Goal: Navigation & Orientation: Find specific page/section

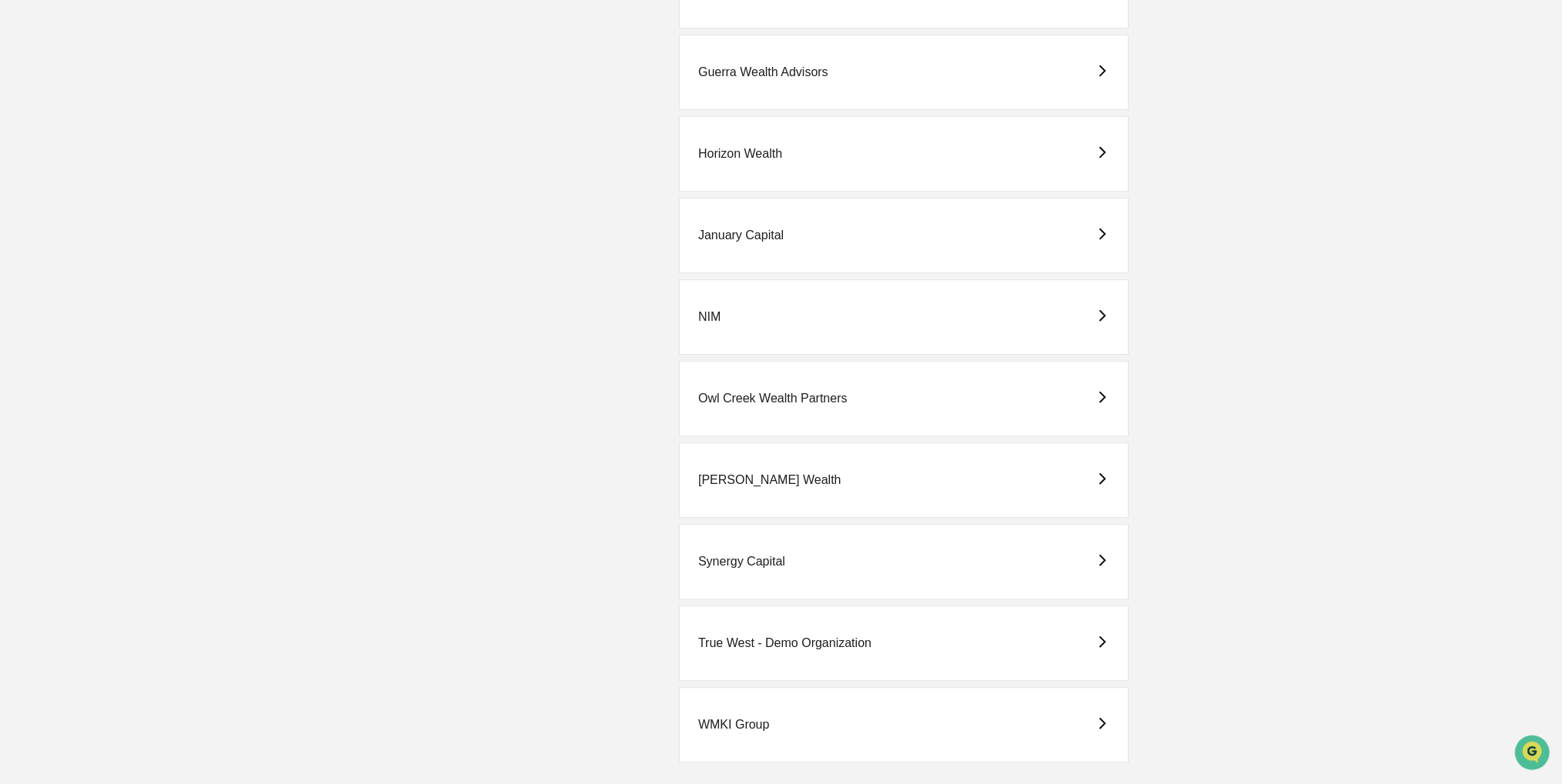
scroll to position [709, 0]
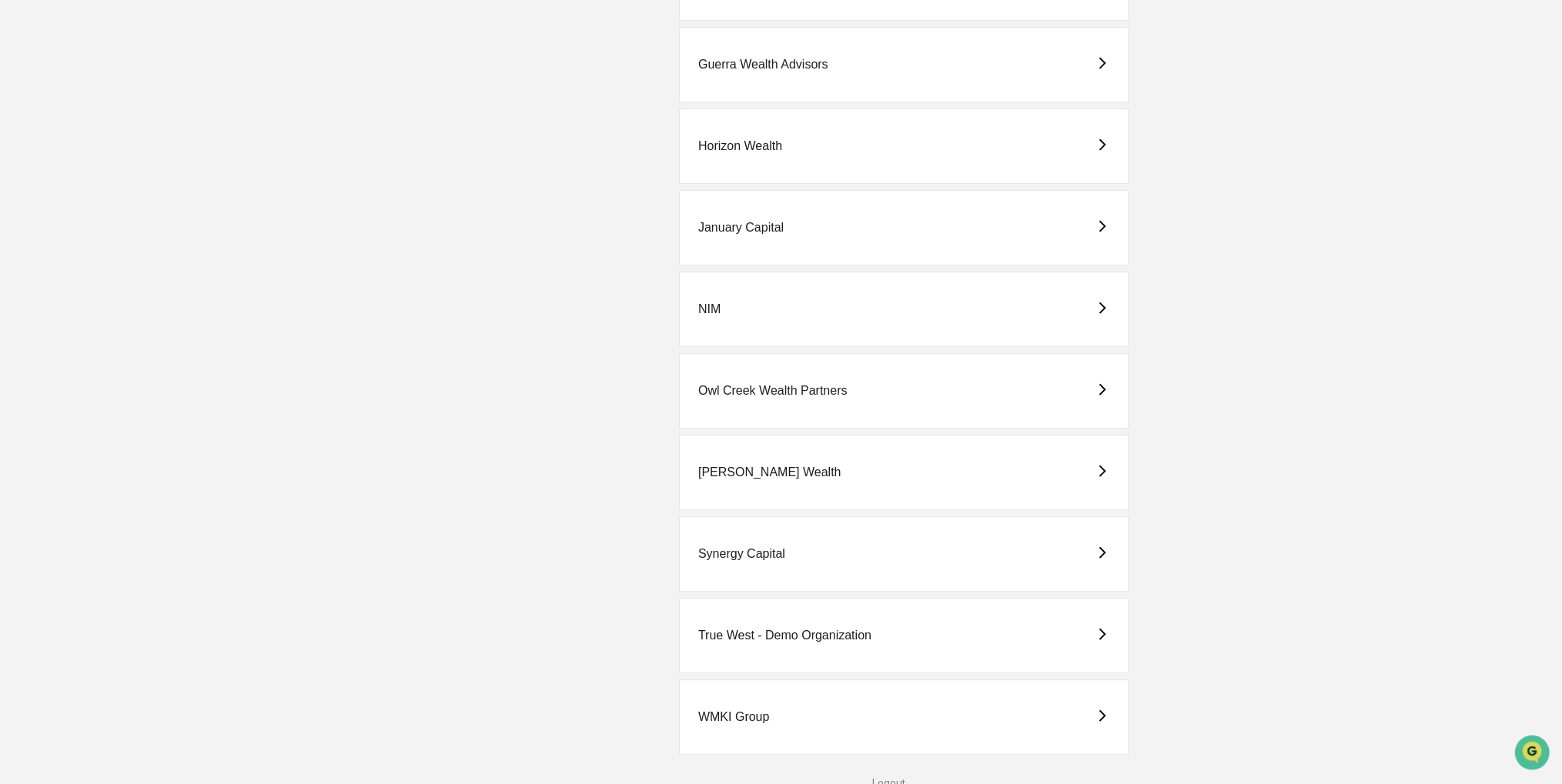
click at [789, 640] on div "True West - Demo Organization" at bounding box center [903, 636] width 449 height 75
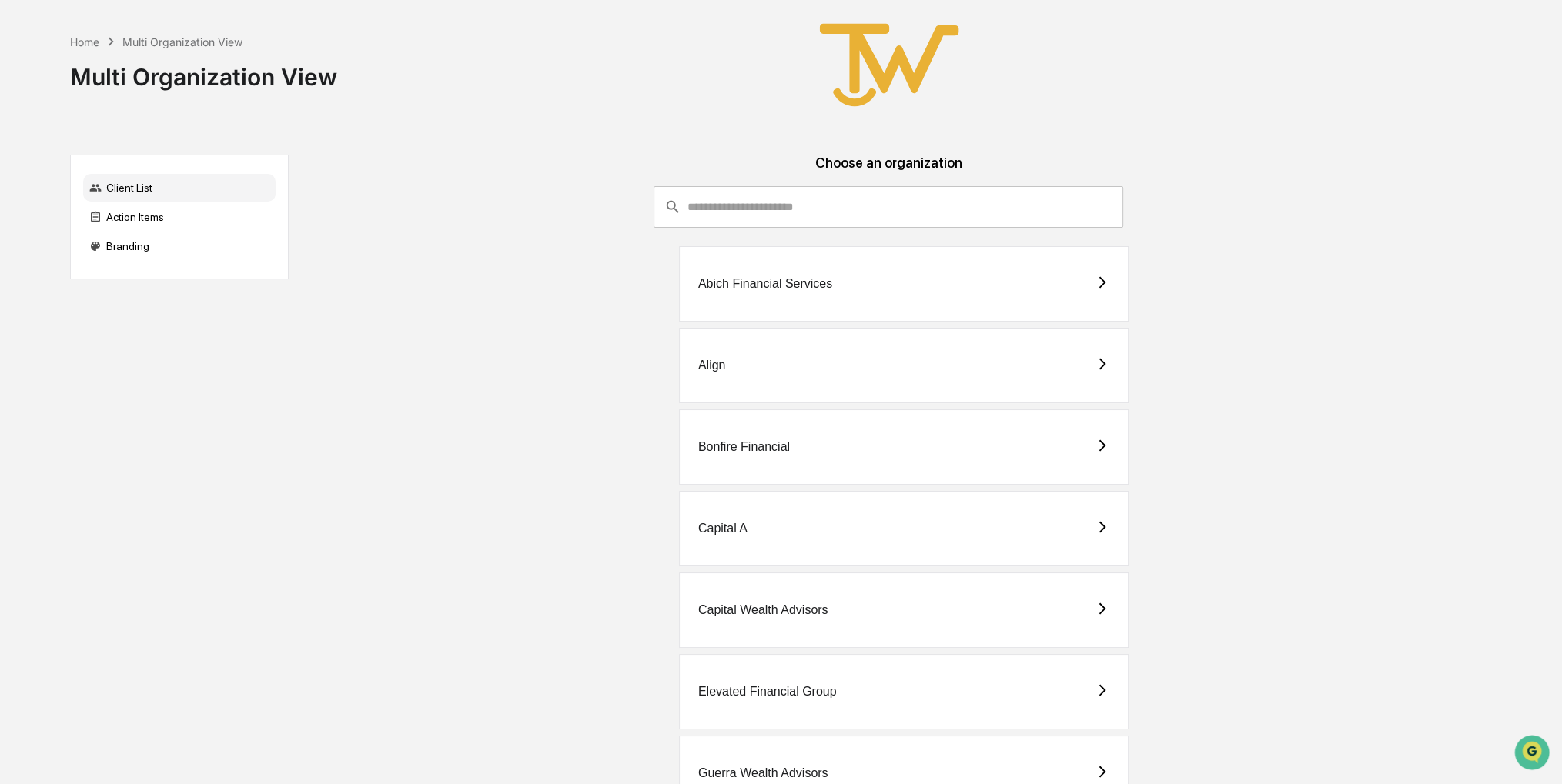
drag, startPoint x: 1092, startPoint y: 107, endPoint x: 1071, endPoint y: 95, distance: 24.2
click at [1071, 95] on div "Home Multi Organization View Multi Organization View" at bounding box center [772, 65] width 1405 height 130
drag, startPoint x: 1235, startPoint y: 225, endPoint x: 1217, endPoint y: 176, distance: 52.2
click at [1217, 176] on div "Choose an organization" at bounding box center [888, 170] width 1175 height 31
click at [587, 359] on div "Align" at bounding box center [888, 365] width 1175 height 75
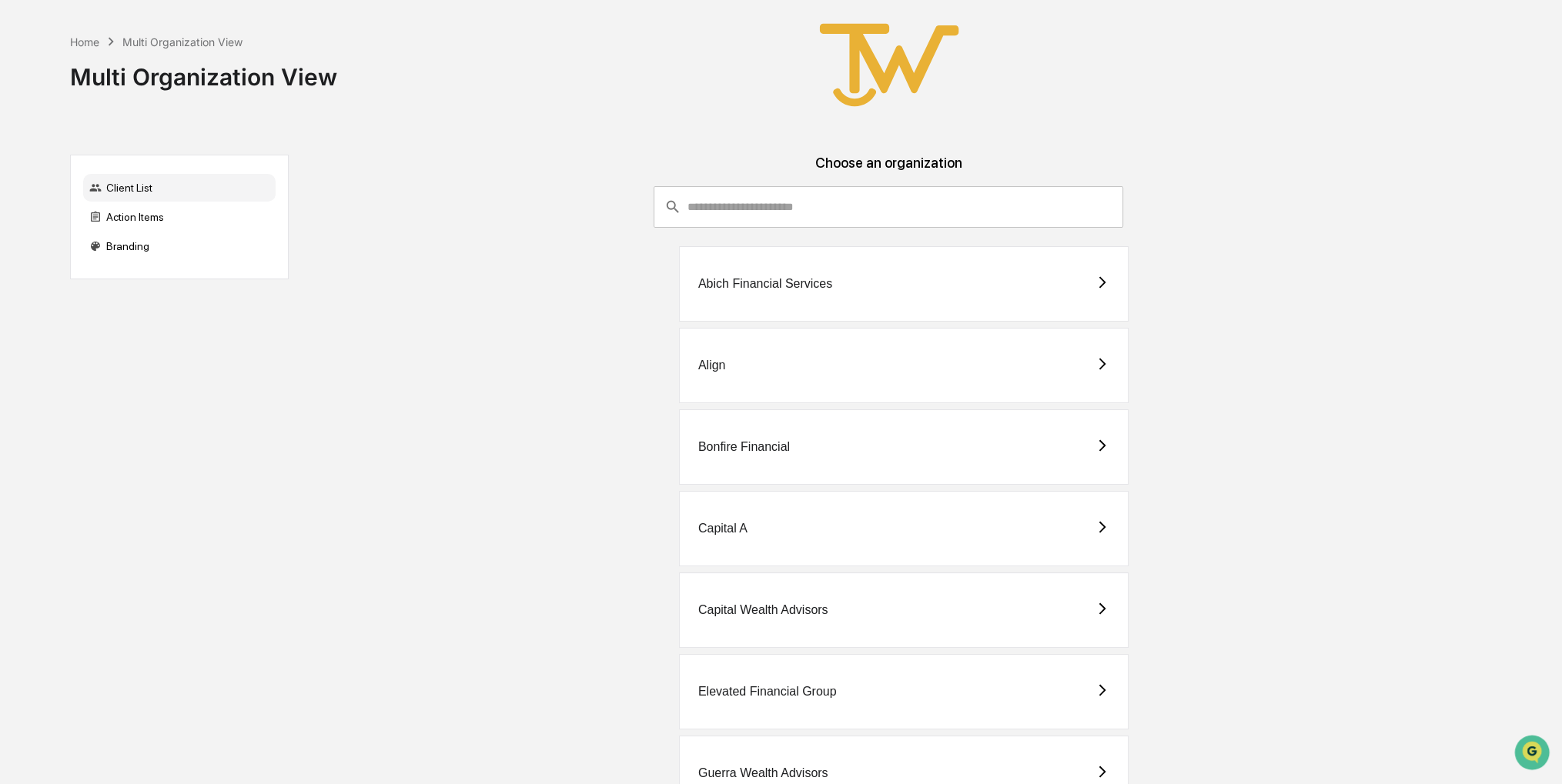
click at [536, 372] on div "Align" at bounding box center [888, 365] width 1175 height 75
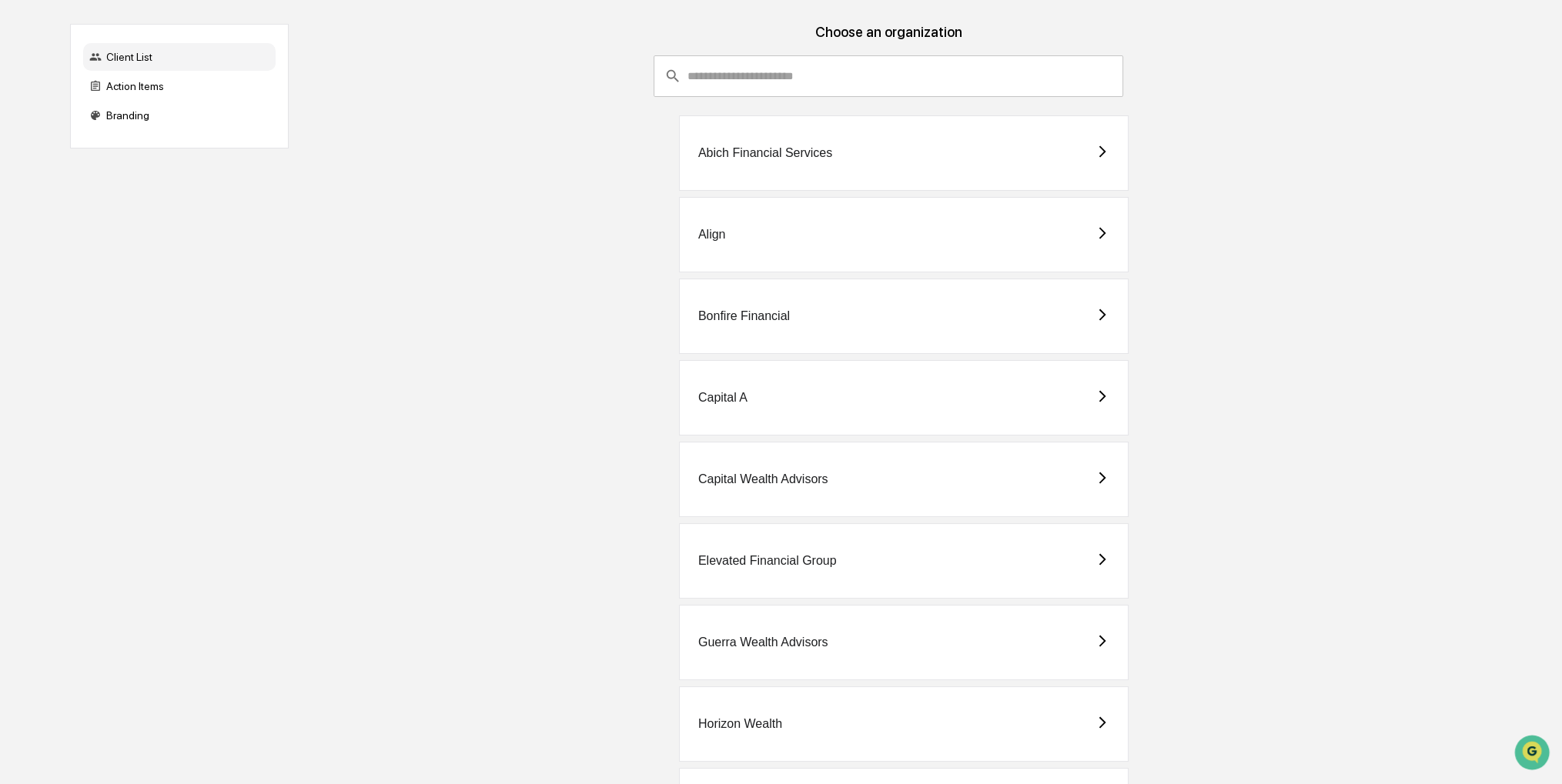
scroll to position [77, 0]
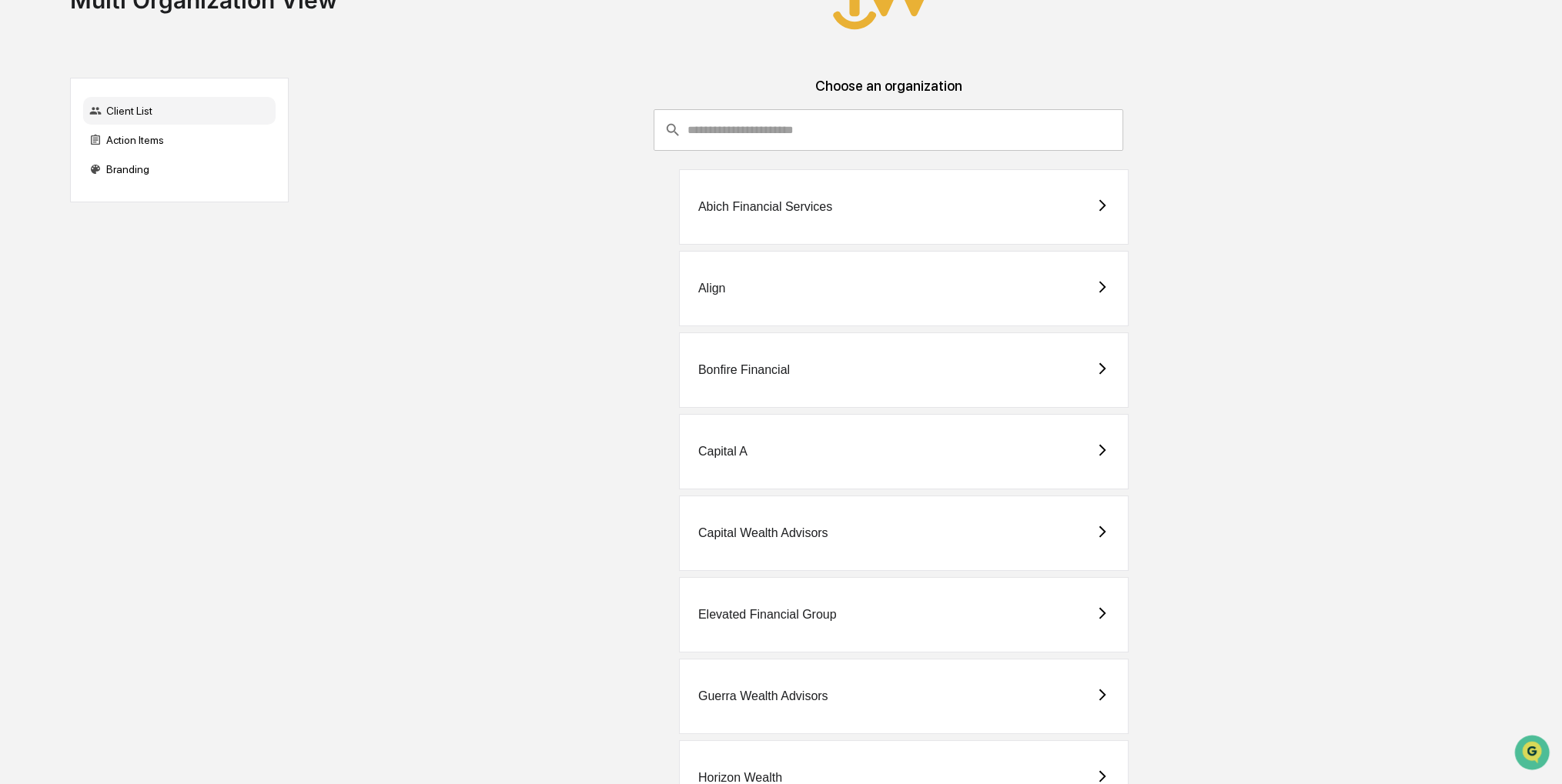
click at [764, 547] on div "Capital Wealth Advisors" at bounding box center [903, 533] width 449 height 75
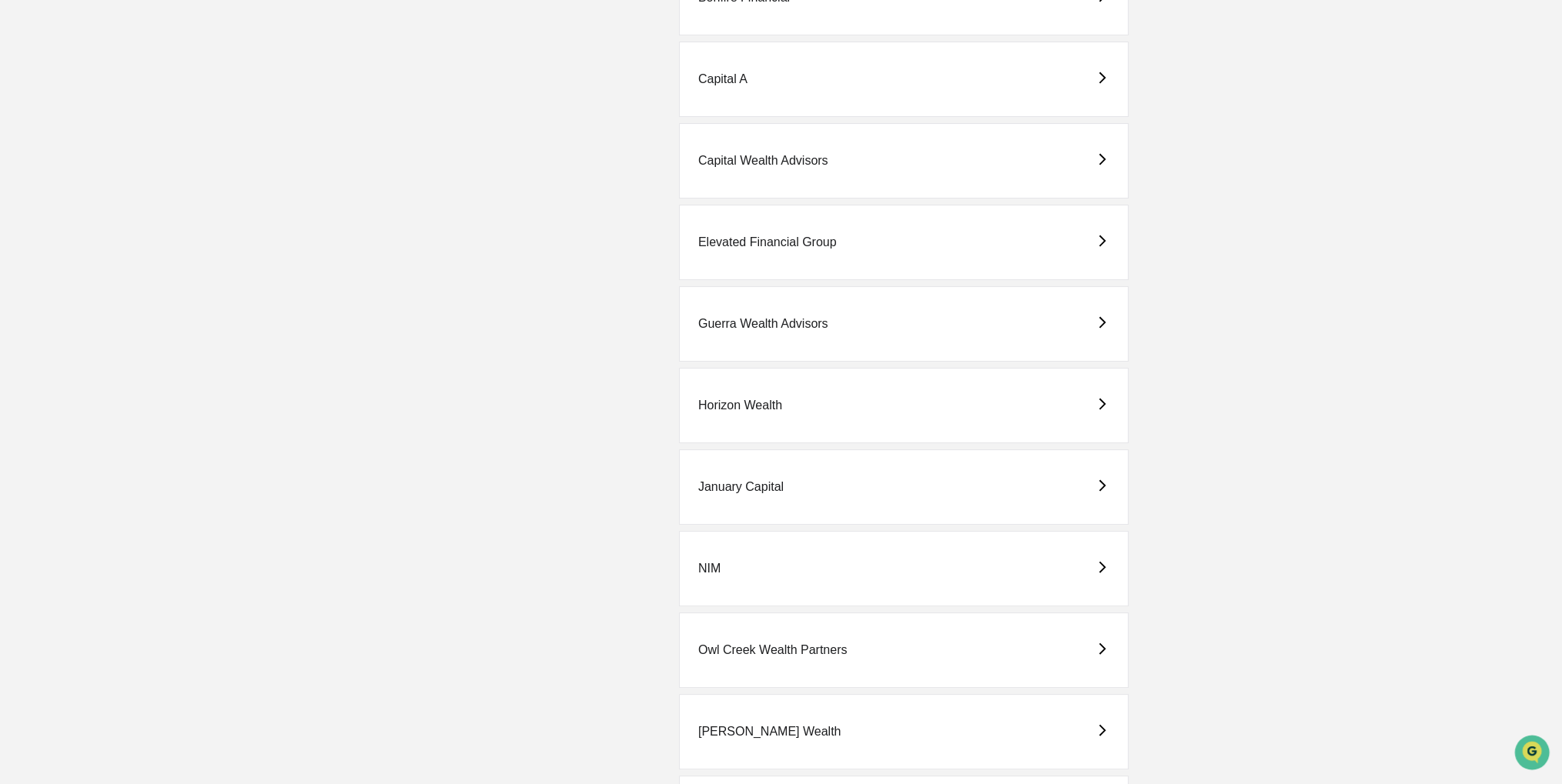
scroll to position [615, 0]
